Goal: Task Accomplishment & Management: Manage account settings

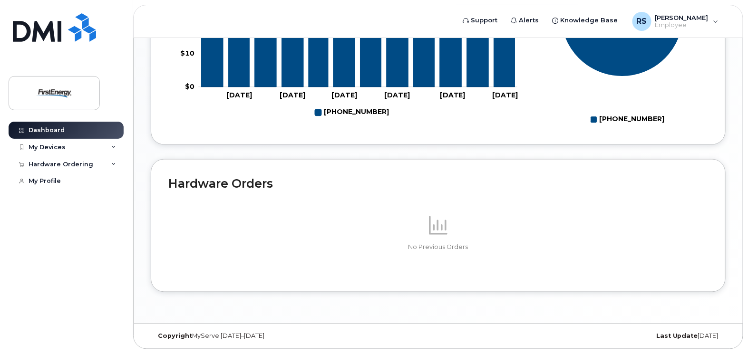
scroll to position [551, 0]
click at [47, 148] on div "My Devices" at bounding box center [47, 148] width 37 height 8
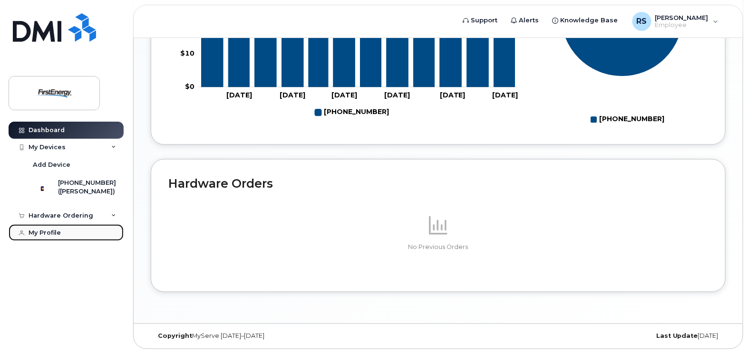
click at [51, 236] on div "My Profile" at bounding box center [45, 233] width 32 height 8
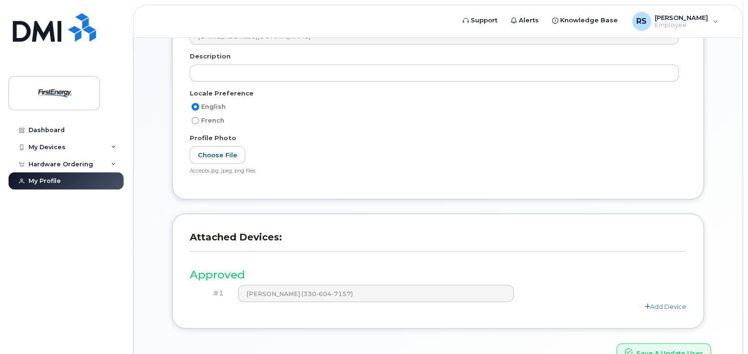
scroll to position [258, 0]
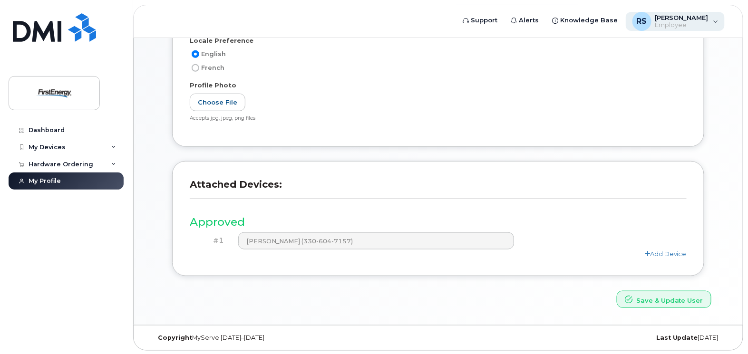
click at [715, 18] on div "RS [PERSON_NAME] Employee" at bounding box center [675, 21] width 99 height 19
